Goal: Find specific page/section: Find specific page/section

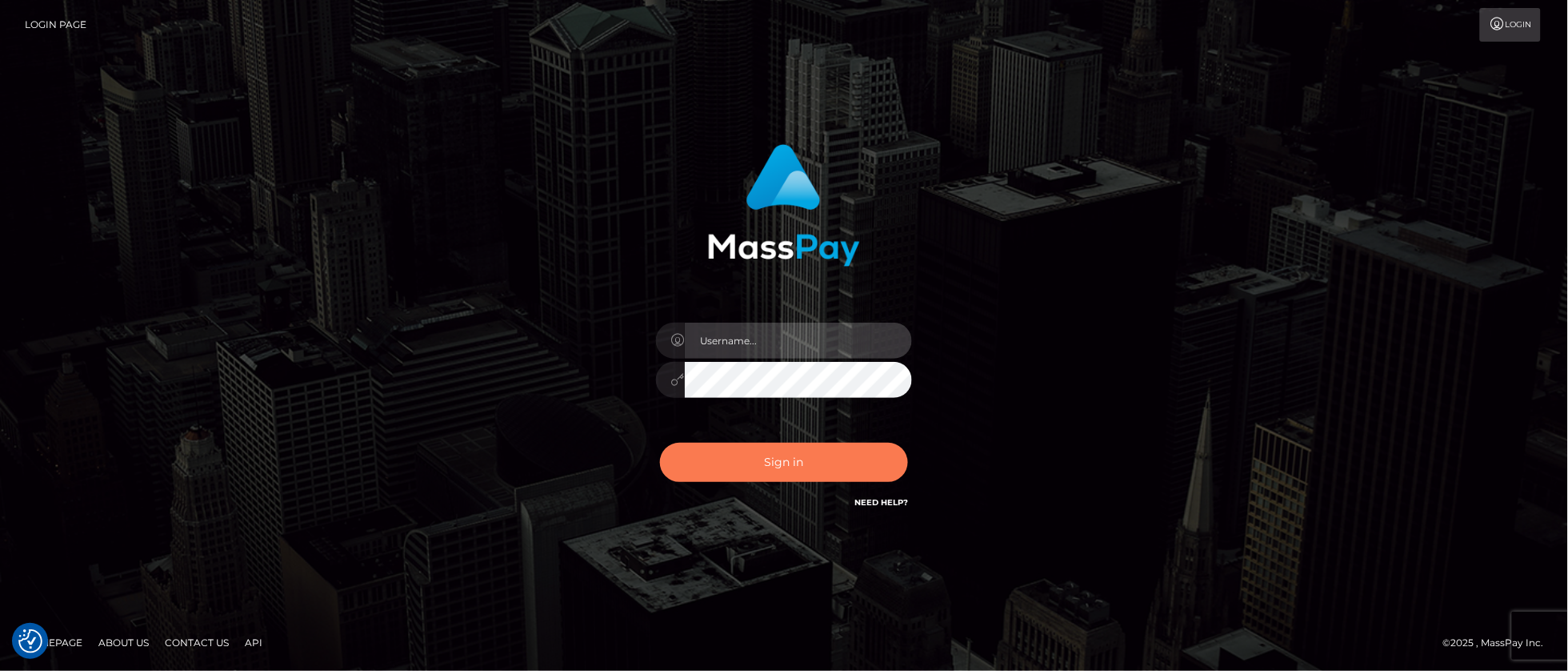
type input "Mary.Xcite"
click at [760, 463] on button "Sign in" at bounding box center [784, 462] width 248 height 39
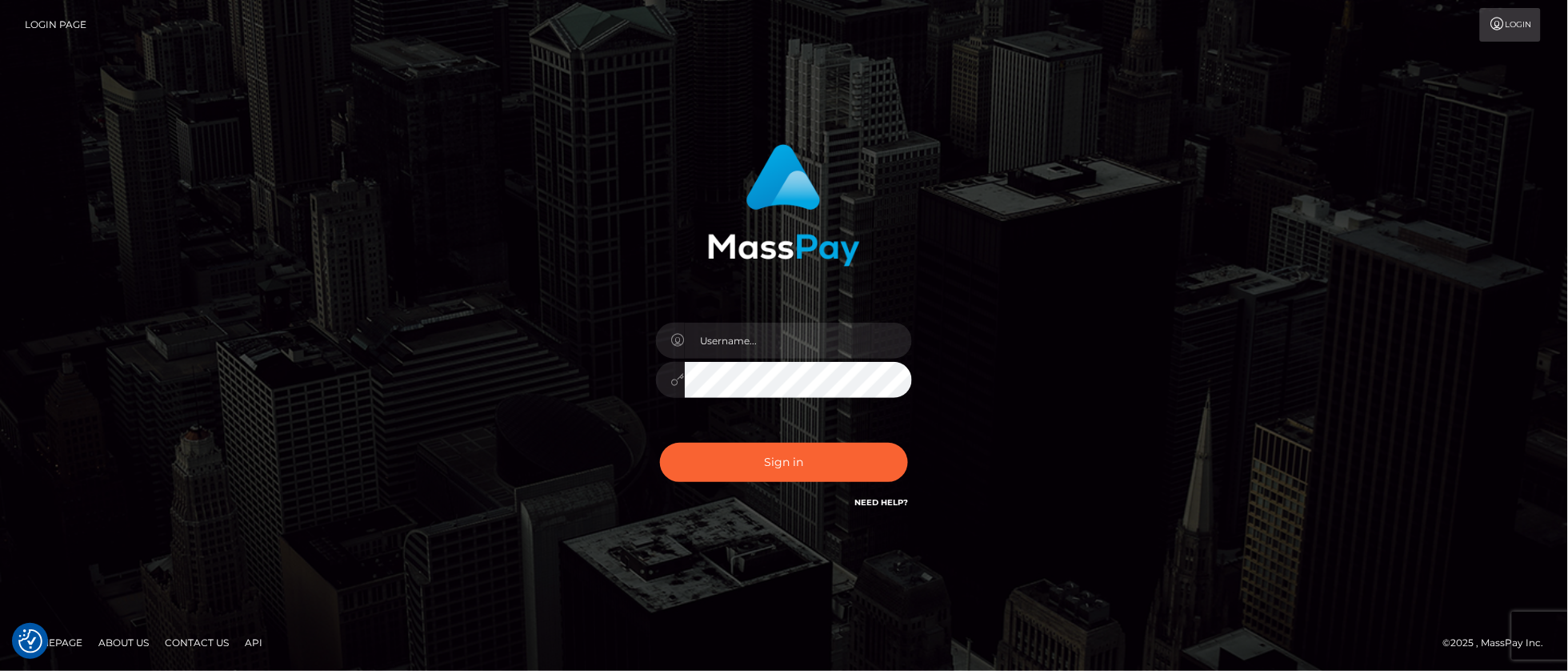
checkbox input "true"
type input "Mary.Xcite"
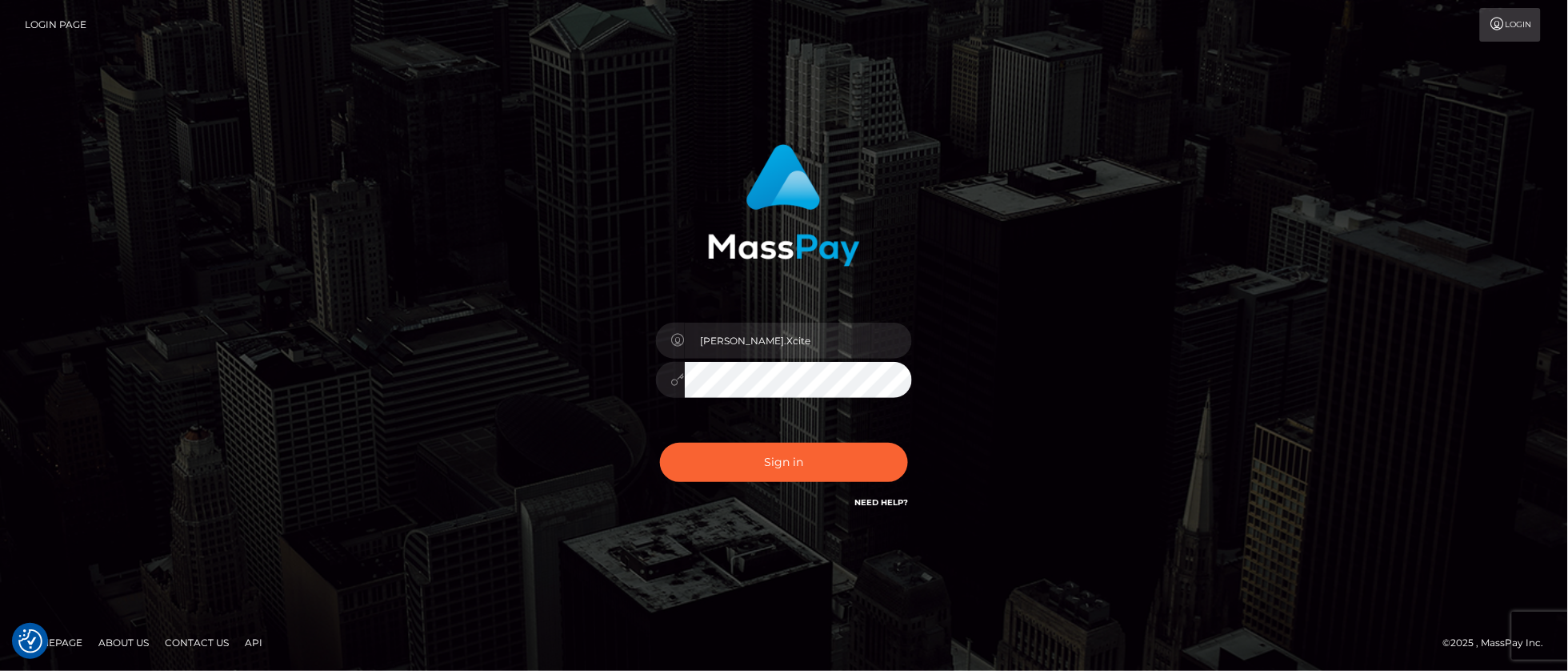
click at [833, 484] on div "Sign in Need Help?" at bounding box center [784, 468] width 280 height 71
click at [829, 460] on button "Sign in" at bounding box center [784, 462] width 248 height 39
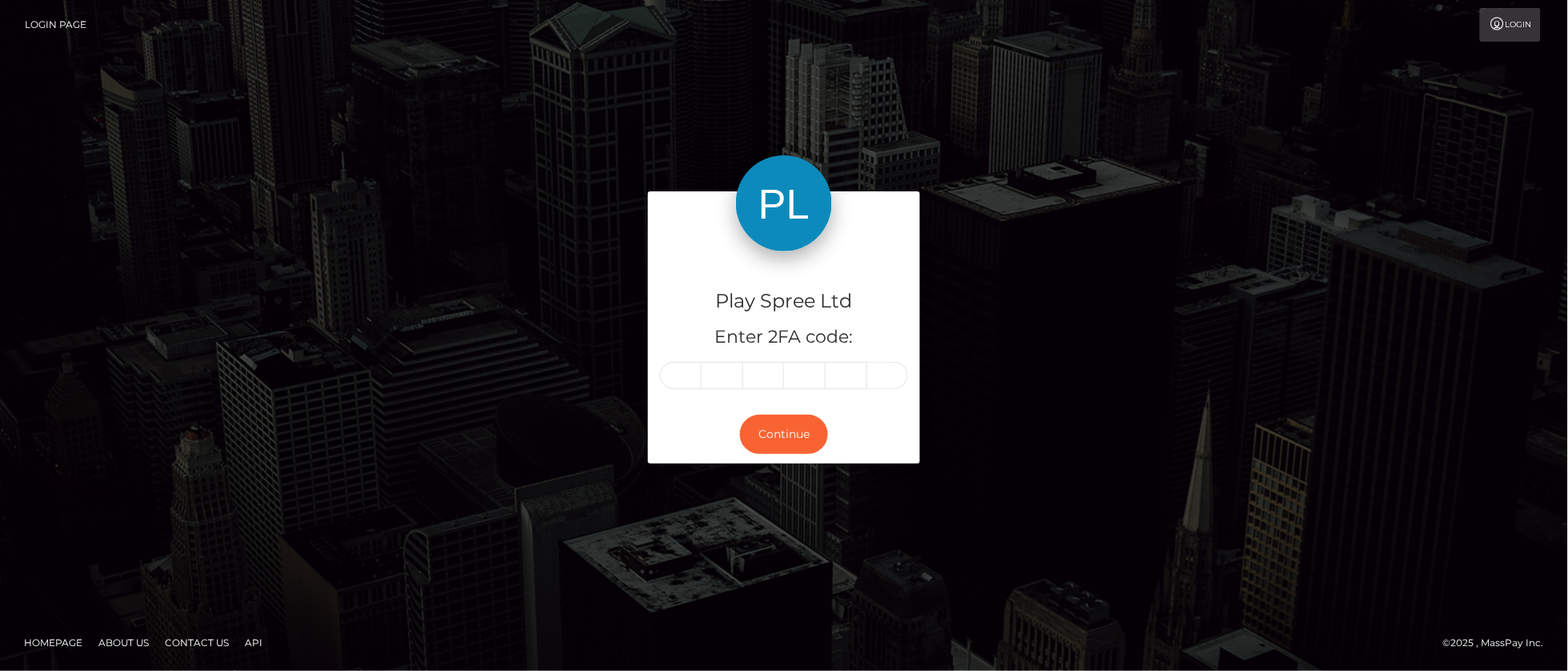
click at [1433, 373] on div "Play Spree Ltd Enter 2FA code: Continue" at bounding box center [784, 334] width 1568 height 527
click at [692, 383] on input "text" at bounding box center [680, 375] width 42 height 27
click at [678, 374] on input "text" at bounding box center [680, 375] width 42 height 27
type input "1"
type input "7"
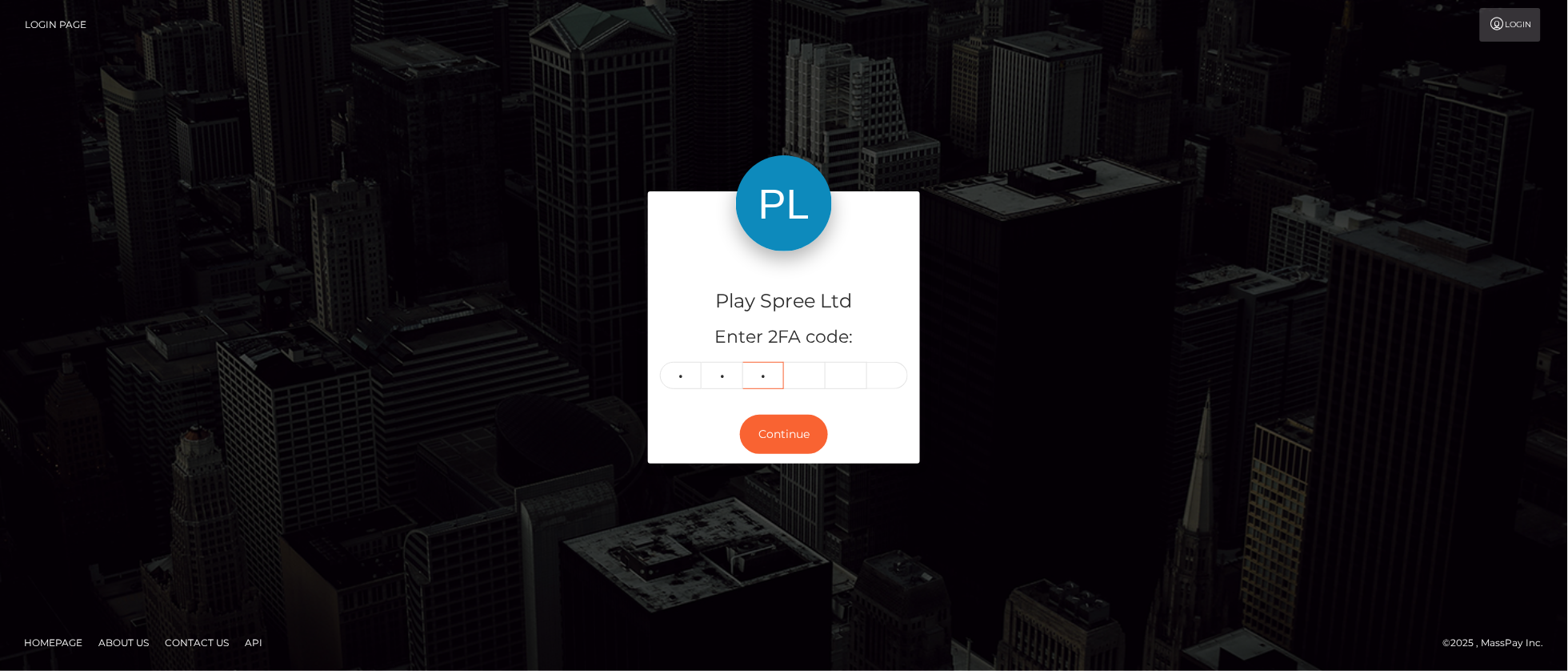
type input "5"
type input "2"
type input "6"
type input "5"
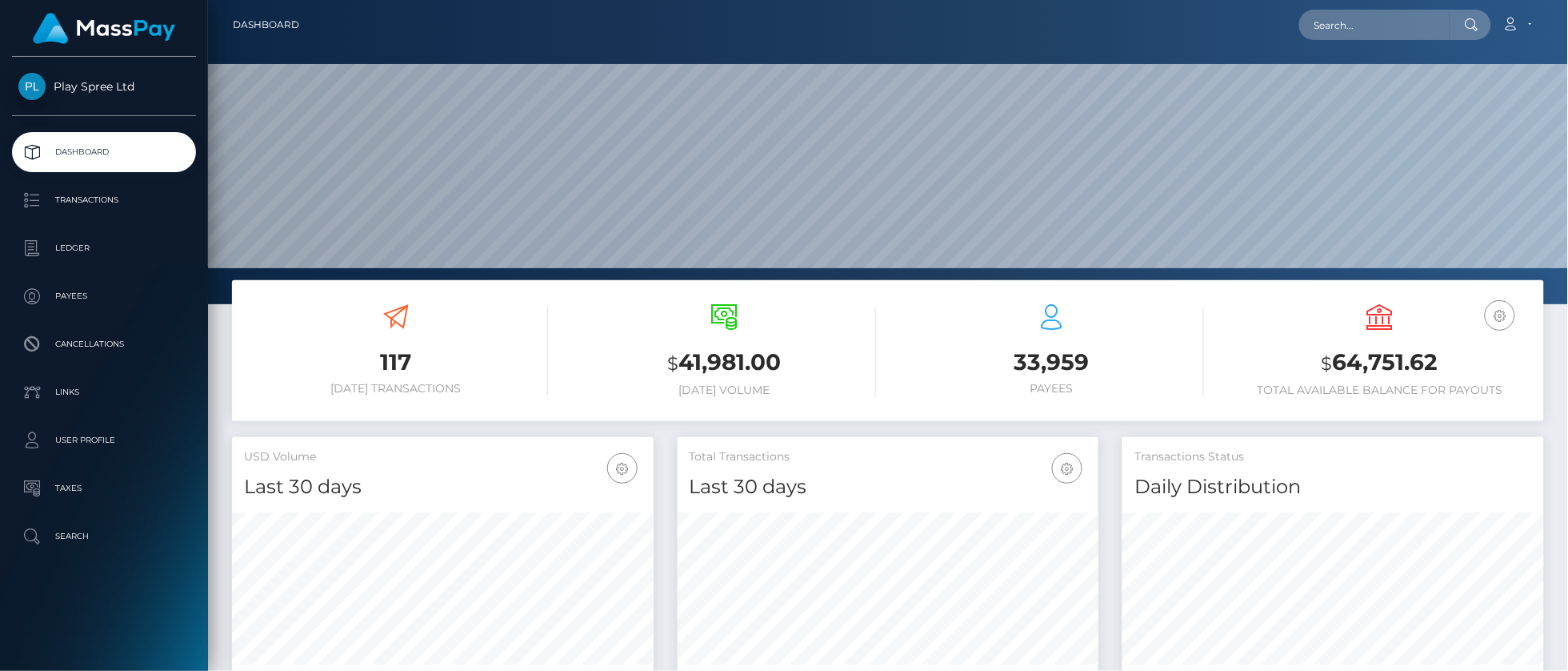
scroll to position [285, 420]
click at [1381, 31] on input "text" at bounding box center [1374, 24] width 151 height 30
paste input "1634228"
click at [1381, 31] on input "1634228" at bounding box center [1374, 24] width 151 height 30
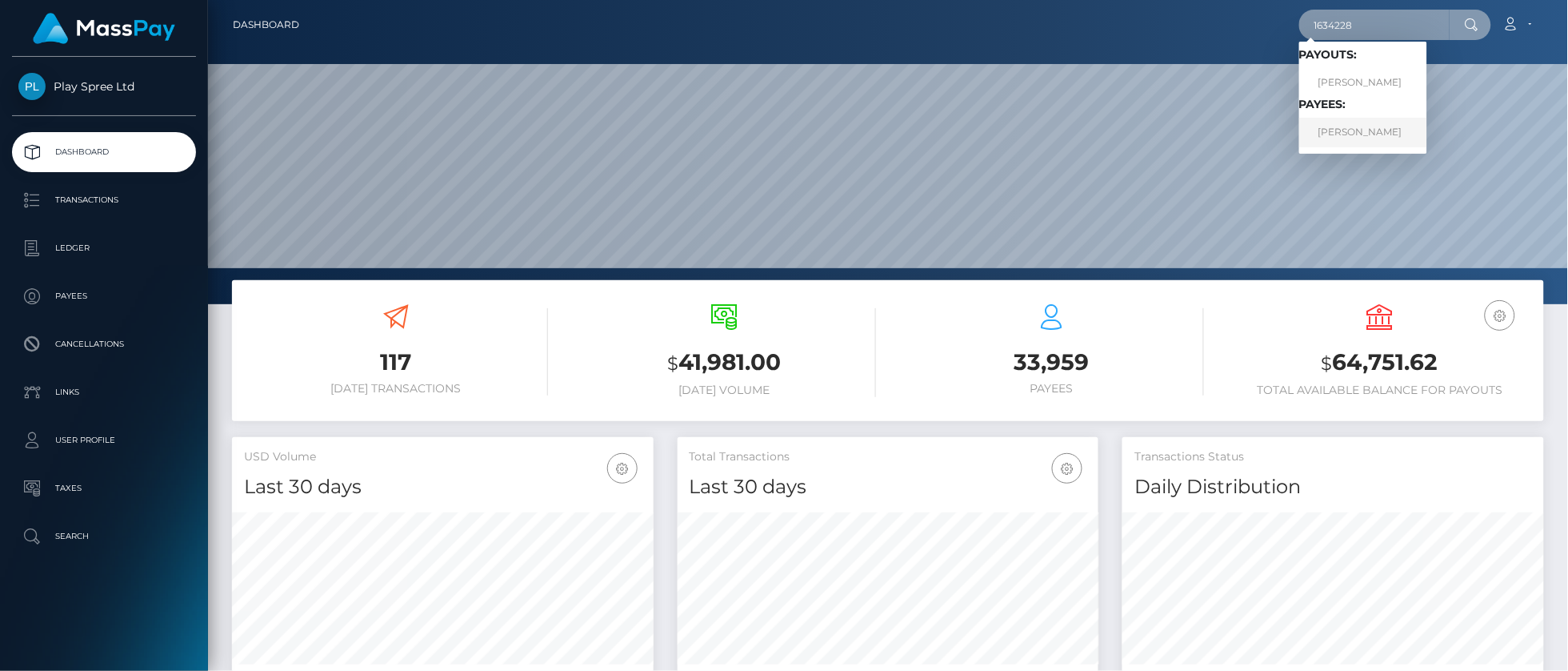
type input "1634228"
click at [1427, 135] on link "THOMAS JAMES SCHAEFERS" at bounding box center [1362, 132] width 128 height 30
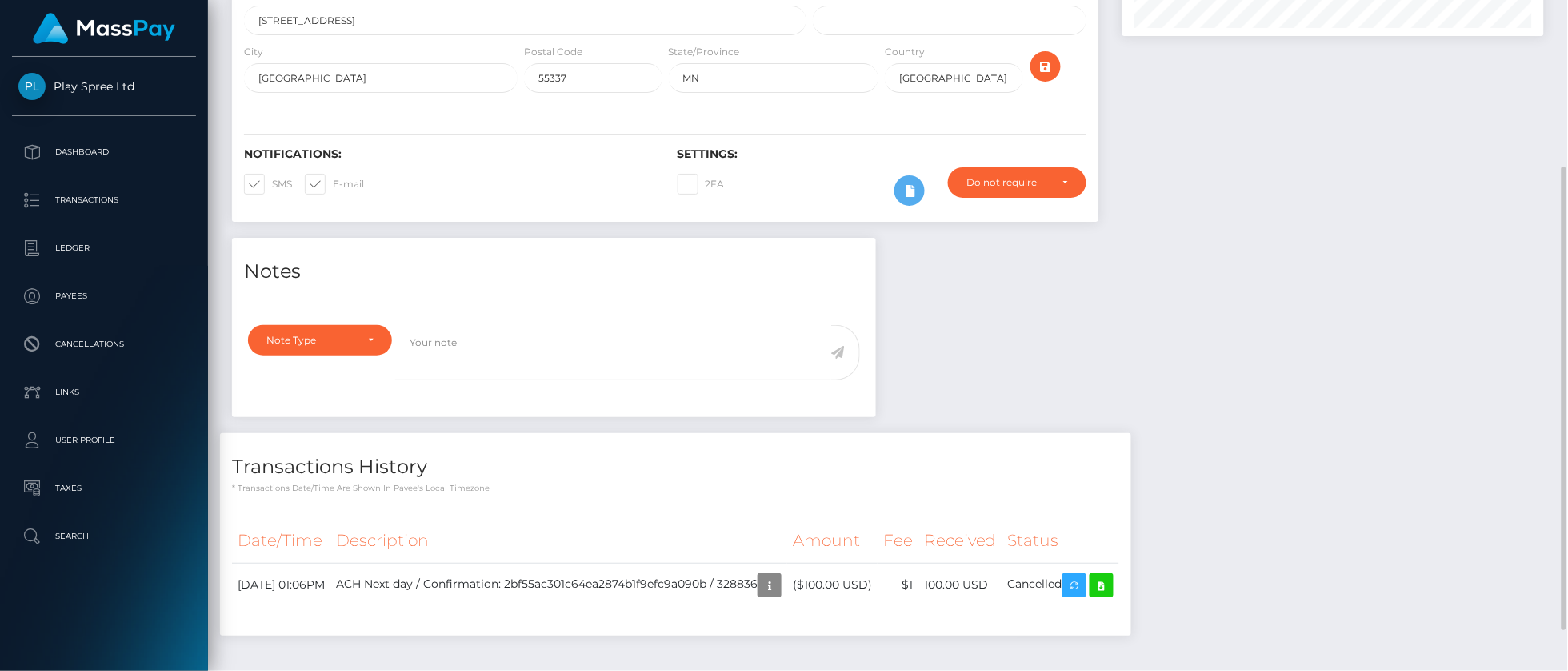
scroll to position [300, 0]
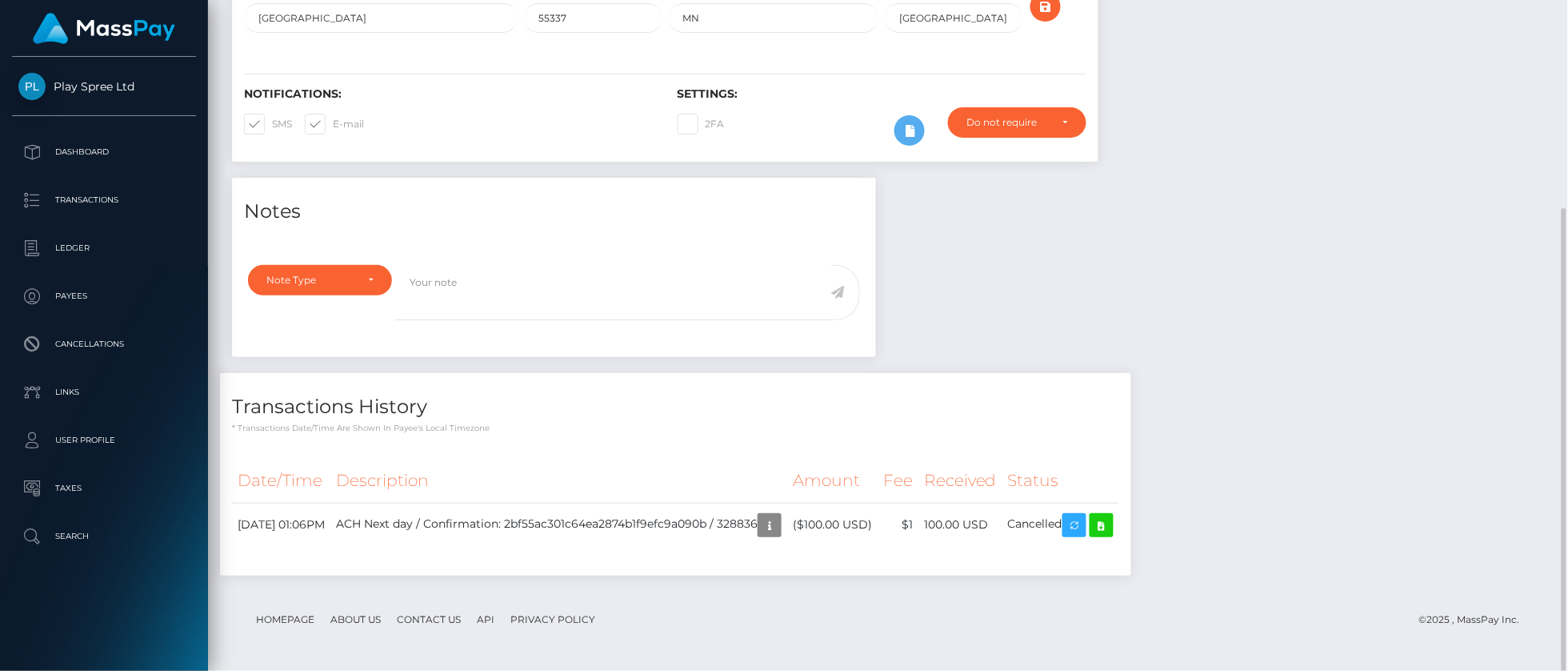
click at [237, 584] on div "Transactions History * Transactions date/time are shown in payee's local timezo…" at bounding box center [676, 482] width 935 height 219
